Goal: Information Seeking & Learning: Find specific fact

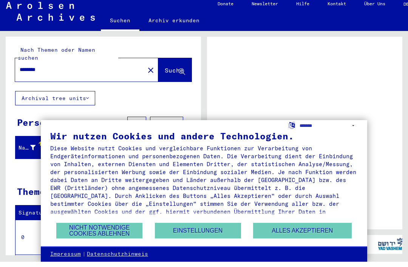
scroll to position [18, 0]
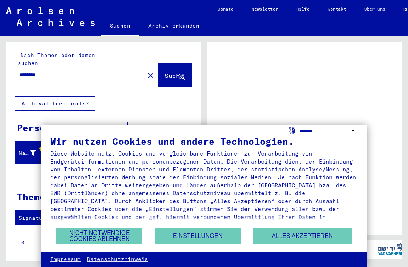
click at [352, 130] on select "**********" at bounding box center [329, 130] width 58 height 11
select select "*****"
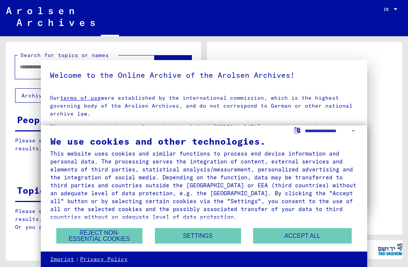
type input "********"
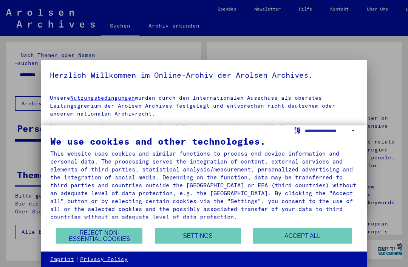
click at [105, 236] on button "Reject non-essential cookies" at bounding box center [99, 235] width 86 height 15
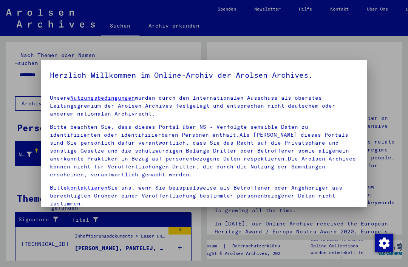
click at [363, 77] on mat-dialog-container "Herzlich Willkommen im Online-Archiv der Arolsen Archives. Unsere Nutzungsbedin…" at bounding box center [204, 133] width 326 height 147
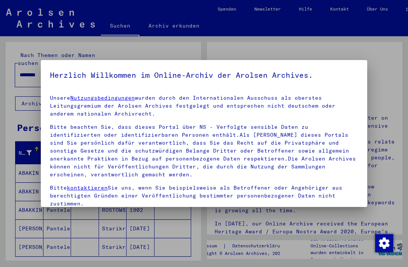
click at [386, 75] on div at bounding box center [204, 133] width 408 height 267
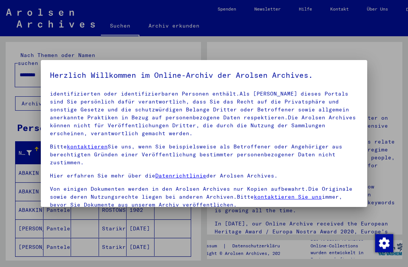
scroll to position [41, 0]
click at [315, 133] on p "Bitte beachten Sie, dass dieses Portal über NS - Verfolgte sensible Daten zu id…" at bounding box center [204, 110] width 308 height 56
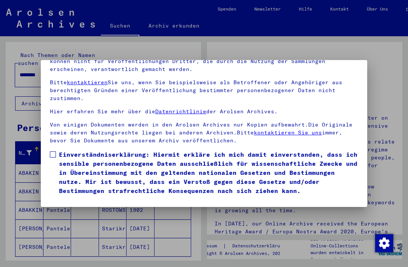
scroll to position [80, 0]
click at [52, 151] on span at bounding box center [53, 154] width 6 height 6
click at [84, 199] on button "Ich stimme zu" at bounding box center [78, 206] width 57 height 14
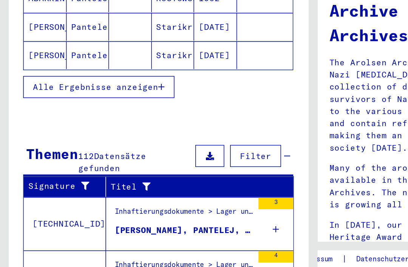
scroll to position [131, 0]
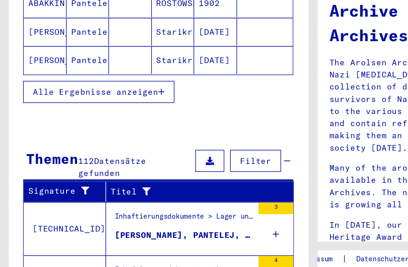
click at [104, 134] on icon "button" at bounding box center [105, 136] width 4 height 5
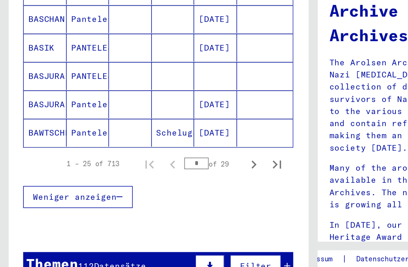
scroll to position [465, 0]
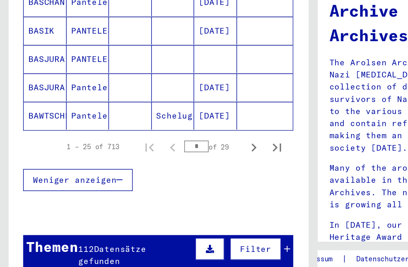
click at [164, 168] on icon "Next page" at bounding box center [165, 173] width 11 height 11
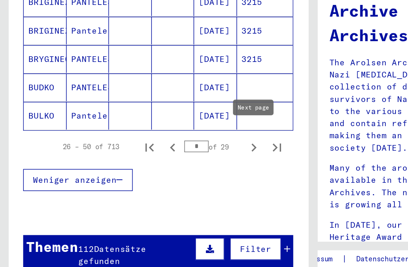
click at [164, 168] on icon "Next page" at bounding box center [165, 173] width 11 height 11
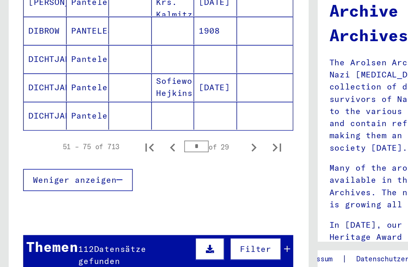
click at [163, 168] on icon "Next page" at bounding box center [165, 173] width 11 height 11
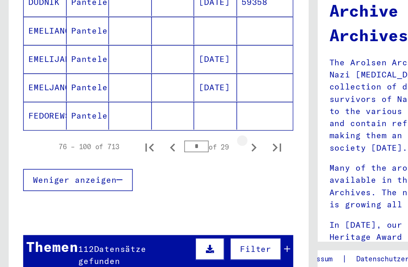
click at [169, 168] on icon "Next page" at bounding box center [165, 173] width 11 height 11
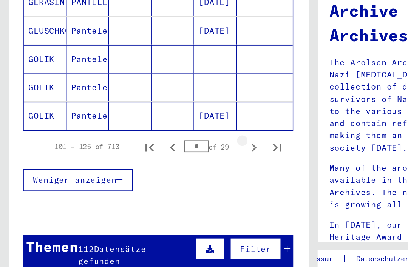
click at [166, 171] on icon "Next page" at bounding box center [165, 173] width 3 height 5
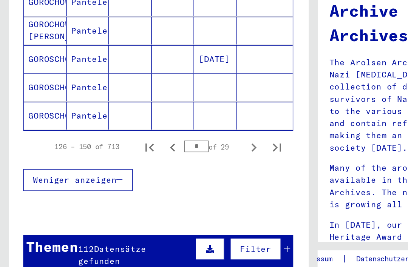
click at [164, 171] on icon "Next page" at bounding box center [165, 173] width 3 height 5
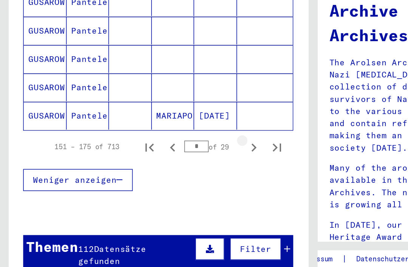
click at [164, 168] on icon "Next page" at bounding box center [165, 173] width 11 height 11
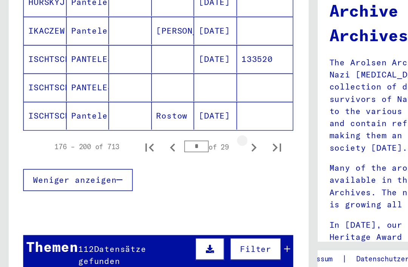
click at [164, 168] on icon "Next page" at bounding box center [165, 173] width 11 height 11
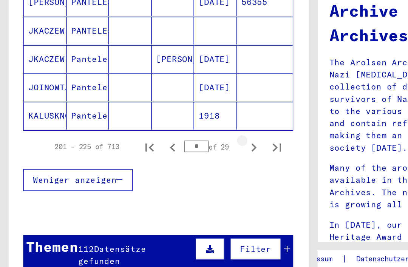
click at [165, 165] on button "Next page" at bounding box center [165, 172] width 15 height 15
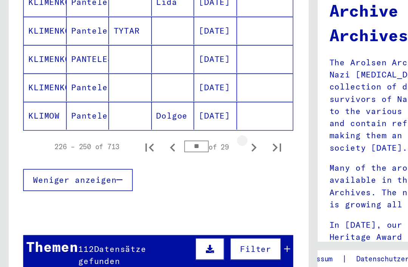
click at [165, 165] on button "Next page" at bounding box center [165, 172] width 15 height 15
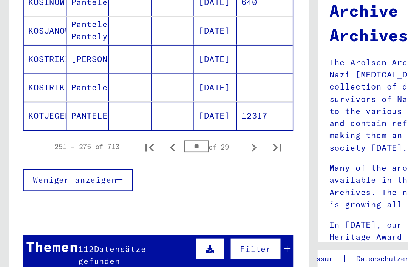
click at [165, 165] on button "Next page" at bounding box center [165, 172] width 15 height 15
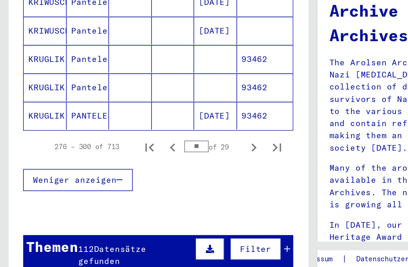
click at [165, 165] on button "Next page" at bounding box center [165, 172] width 15 height 15
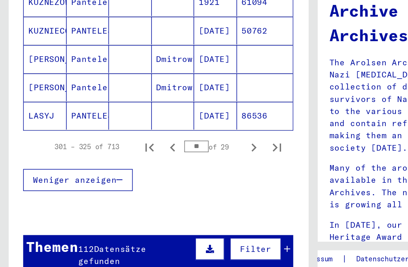
click at [163, 165] on button "Next page" at bounding box center [165, 172] width 15 height 15
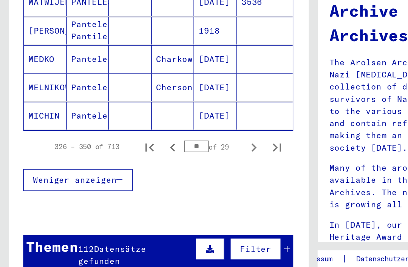
click at [164, 165] on button "Next page" at bounding box center [165, 172] width 15 height 15
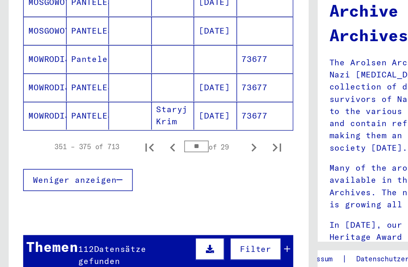
click at [164, 165] on button "Next page" at bounding box center [165, 172] width 15 height 15
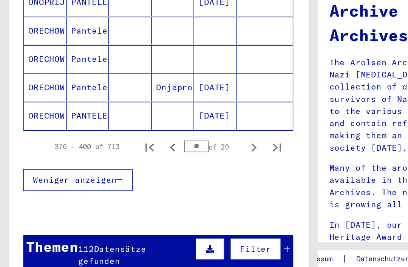
click at [164, 165] on button "Next page" at bounding box center [165, 172] width 15 height 15
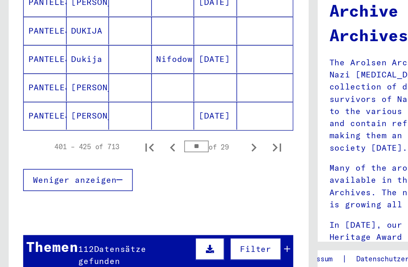
click at [166, 162] on div "401 – 425 of 713 ** of 29" at bounding box center [103, 172] width 176 height 21
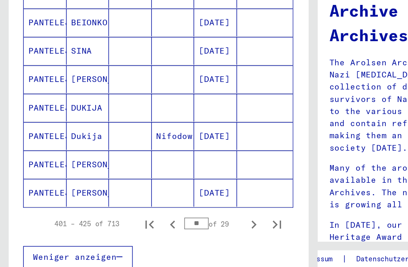
scroll to position [415, 0]
click at [167, 218] on icon "Next page" at bounding box center [165, 223] width 11 height 11
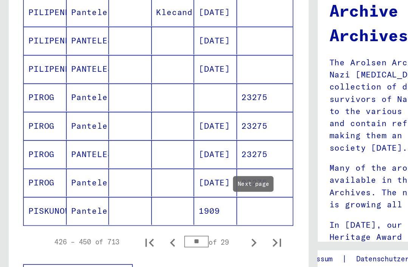
scroll to position [406, 0]
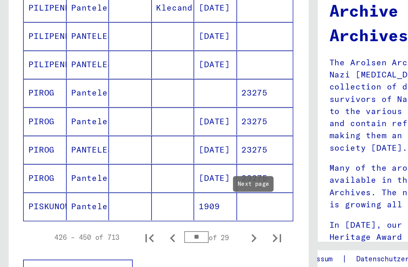
click at [164, 227] on icon "Next page" at bounding box center [165, 232] width 11 height 11
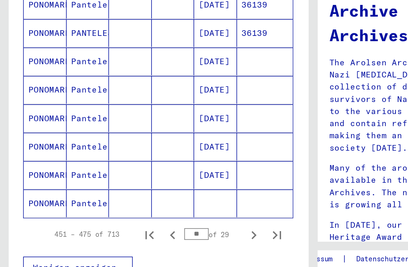
scroll to position [420, 0]
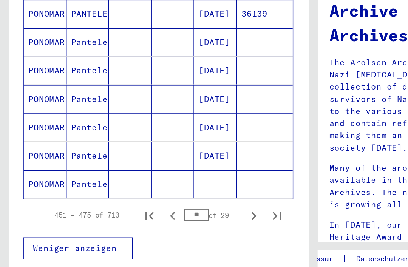
click at [164, 213] on icon "Next page" at bounding box center [165, 218] width 11 height 11
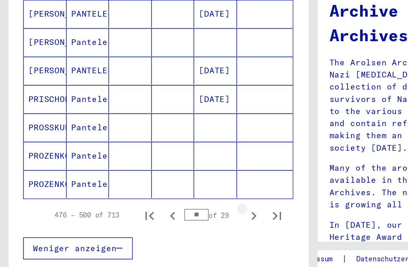
click at [163, 213] on icon "Next page" at bounding box center [165, 218] width 11 height 11
type input "**"
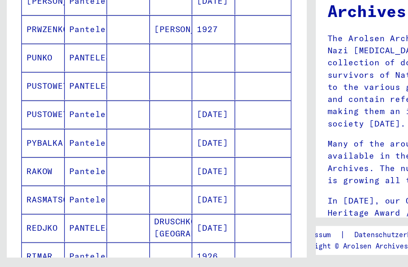
scroll to position [265, 0]
